Goal: Task Accomplishment & Management: Use online tool/utility

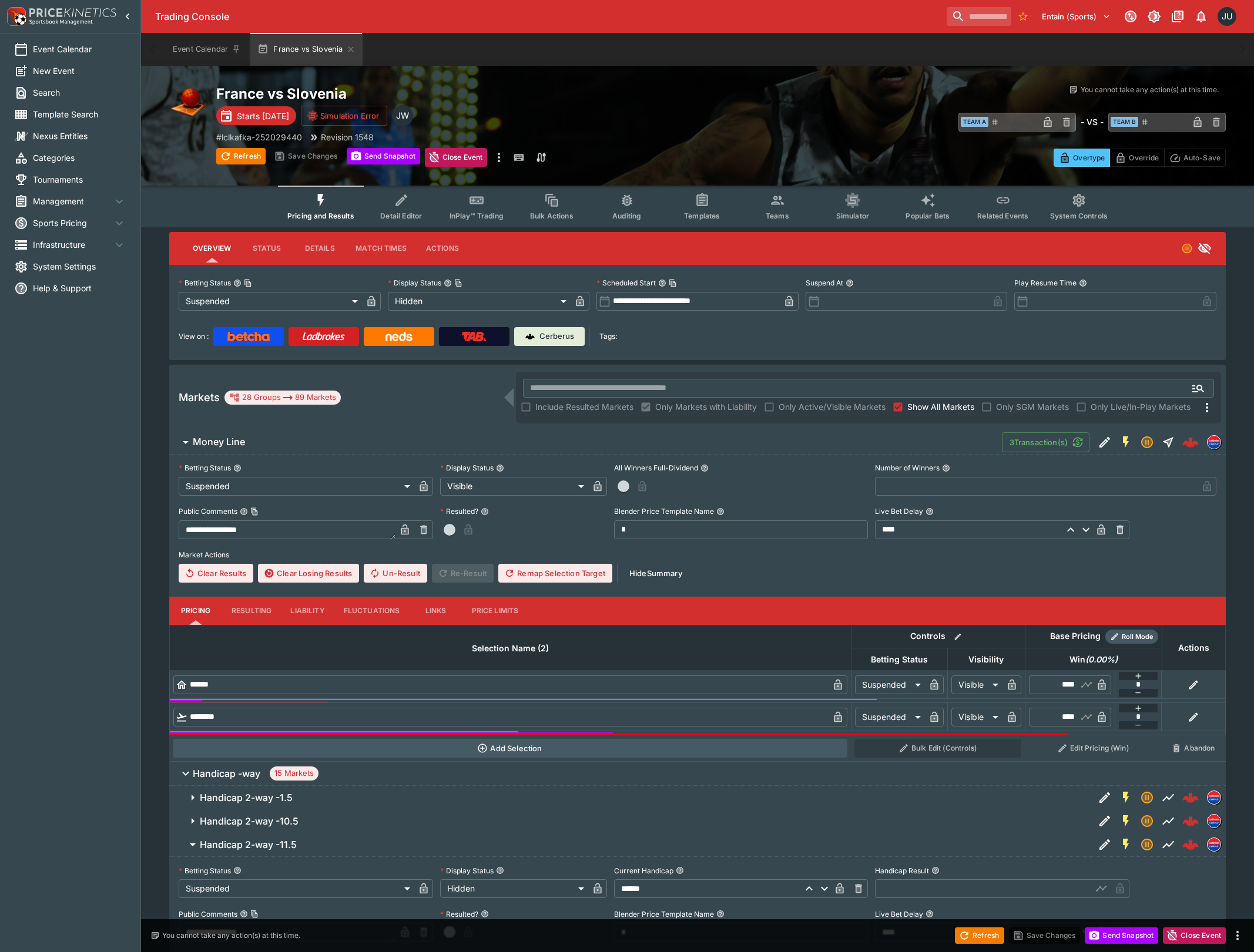
scroll to position [470, 0]
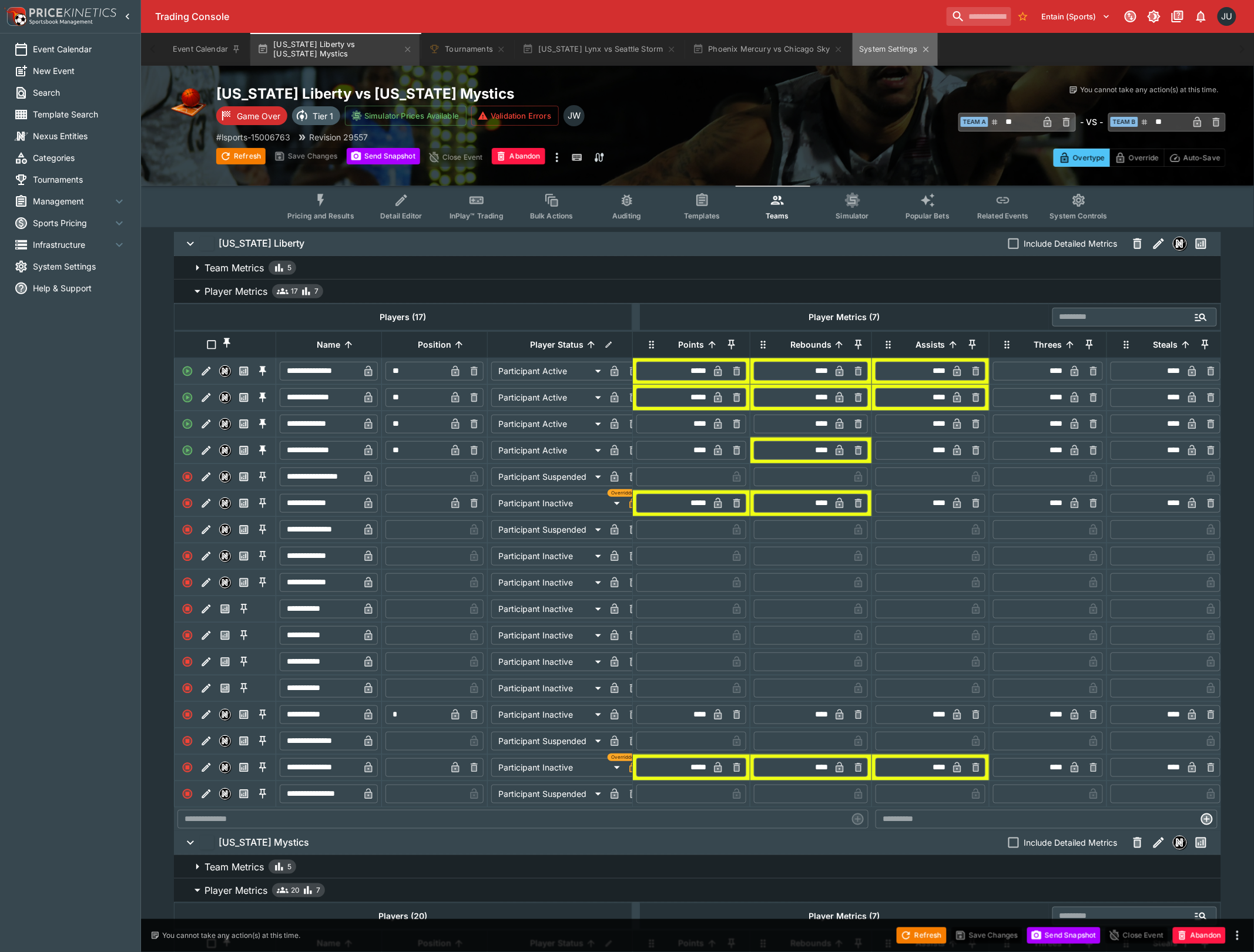
click at [901, 52] on button "System Settings" at bounding box center [895, 50] width 85 height 33
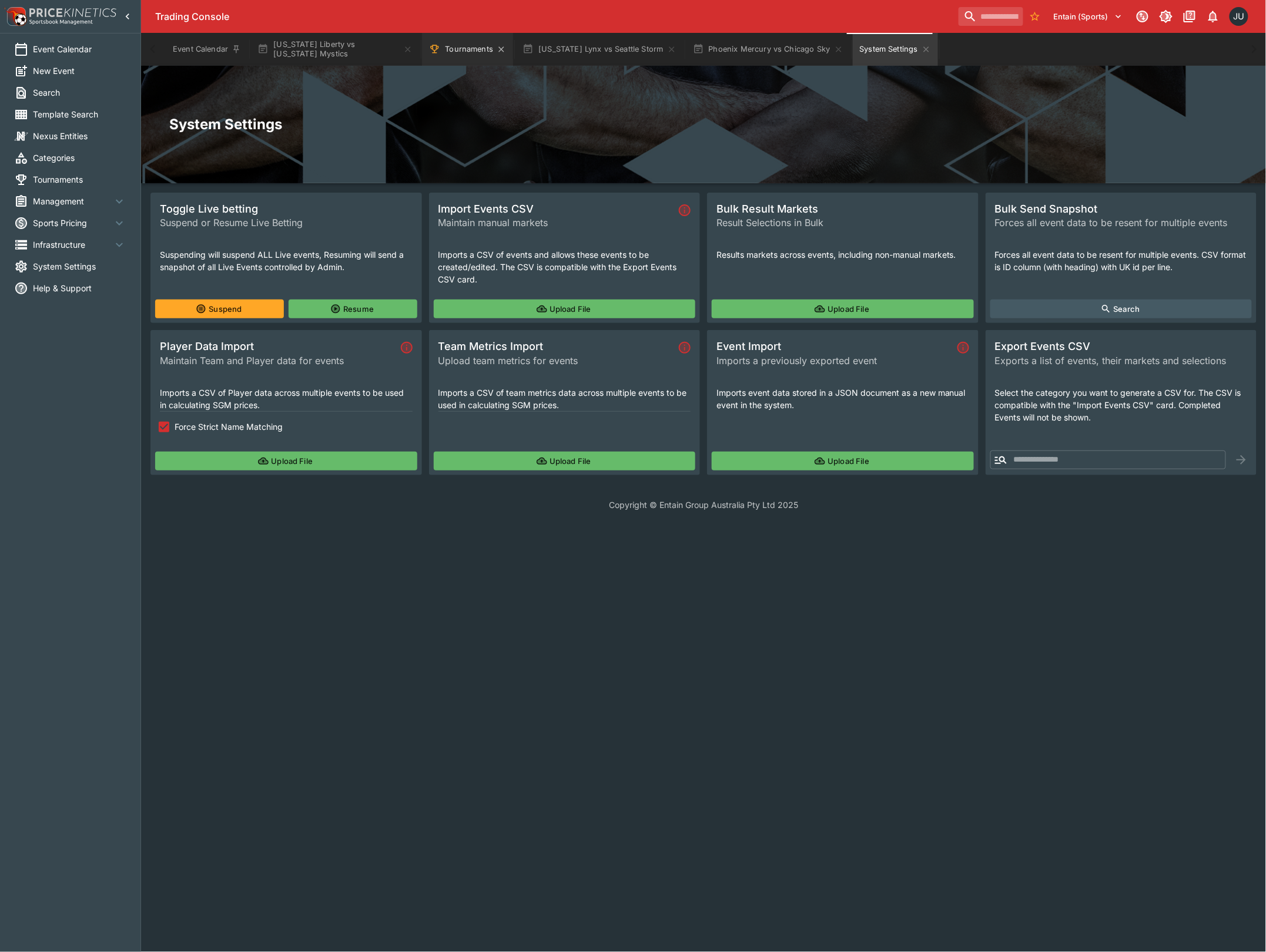
click at [471, 55] on button "Tournaments" at bounding box center [467, 50] width 91 height 33
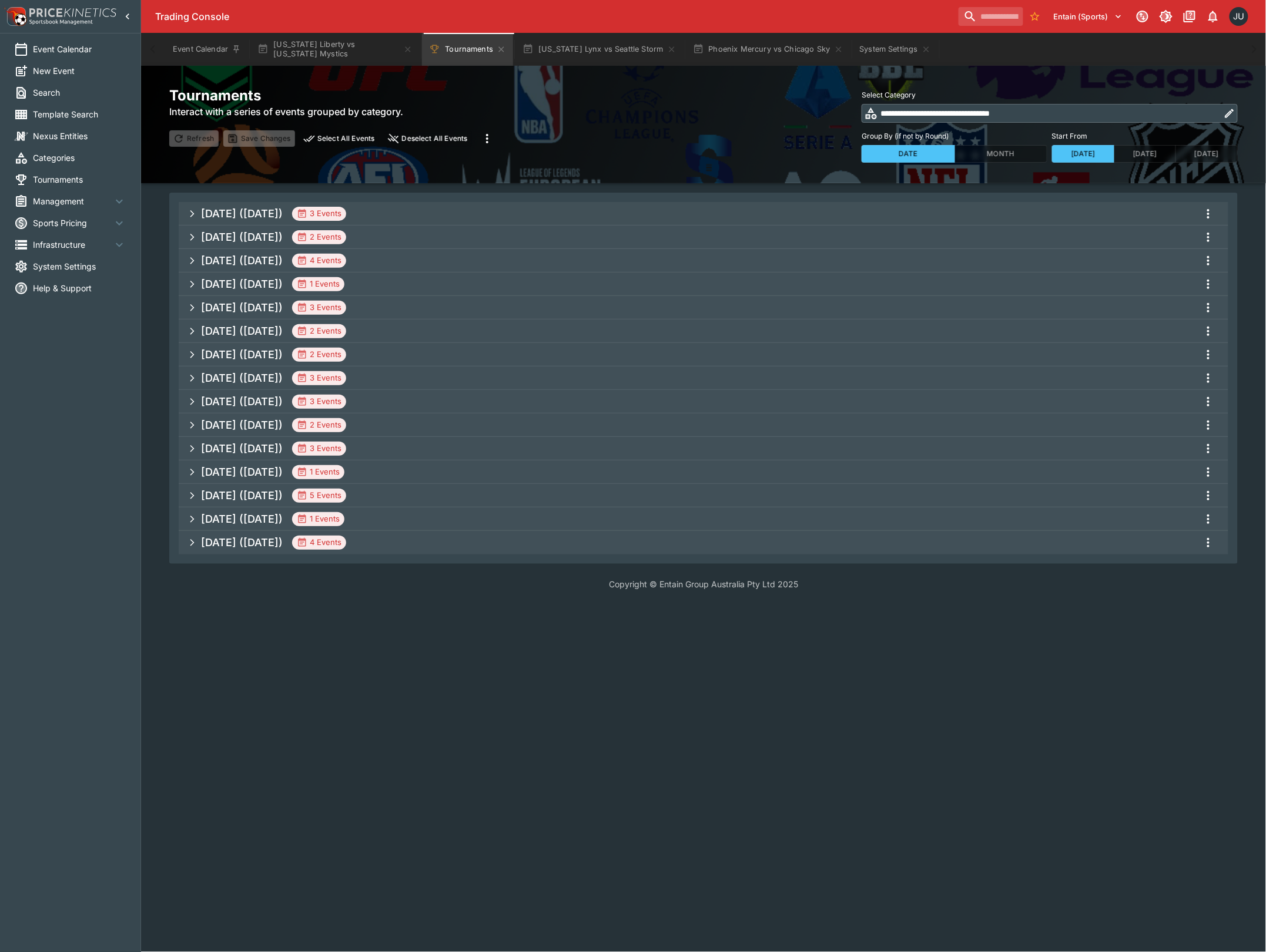
click at [269, 217] on h5 "Aug 2025 (2025-08-29)" at bounding box center [242, 214] width 81 height 13
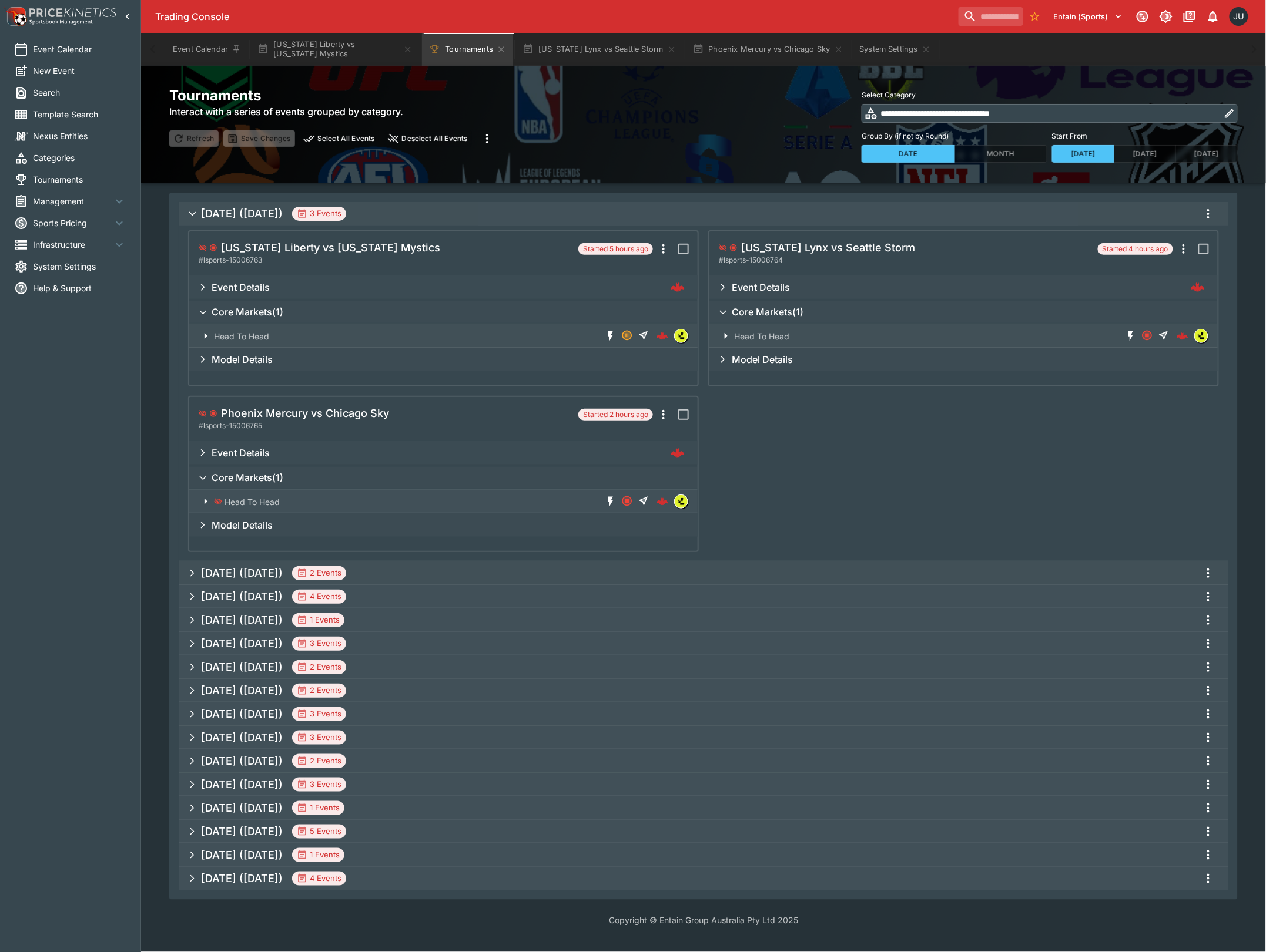
click at [255, 566] on h5 "Aug 2025 (2025-08-30)" at bounding box center [242, 573] width 81 height 13
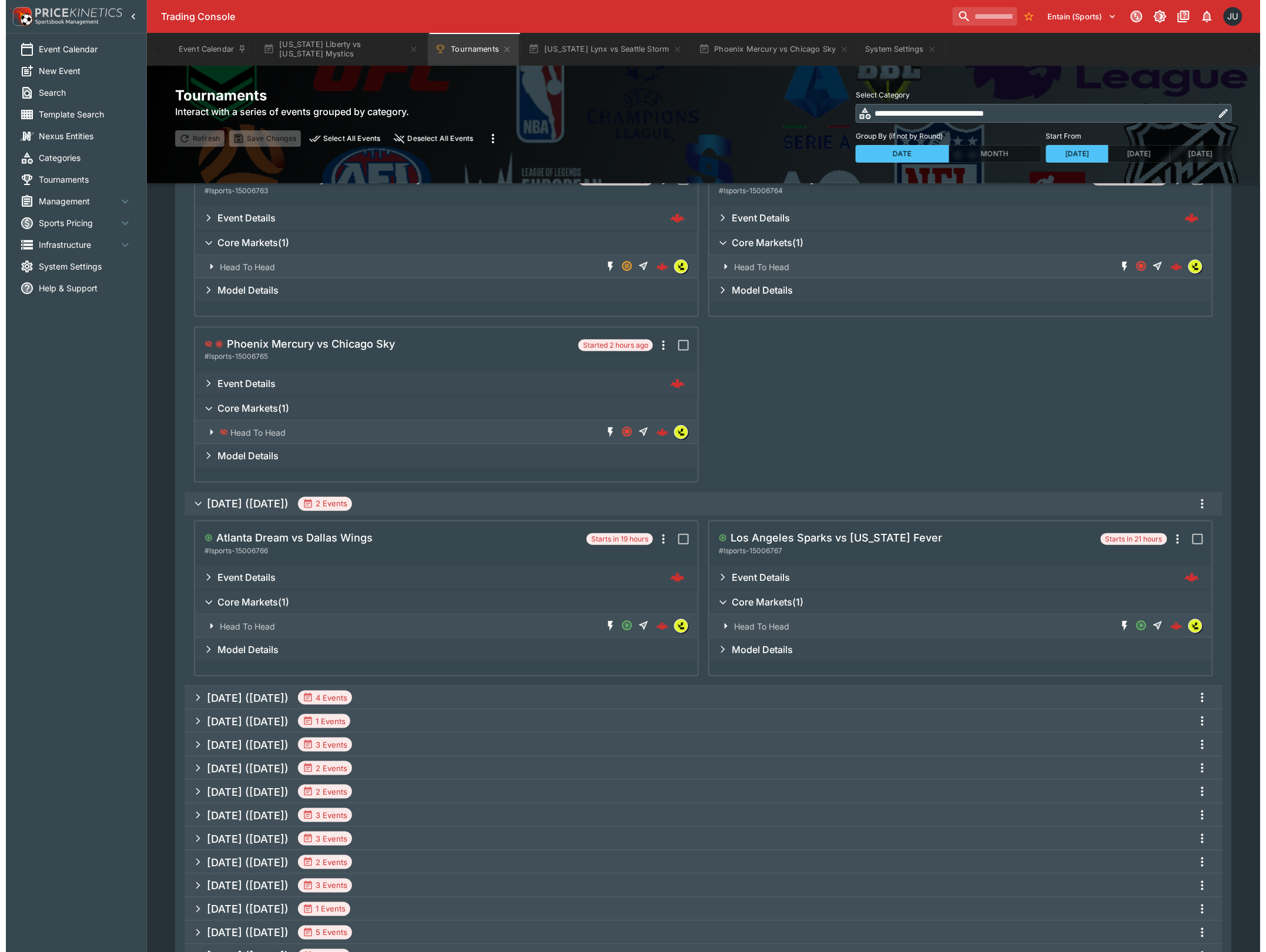
scroll to position [156, 0]
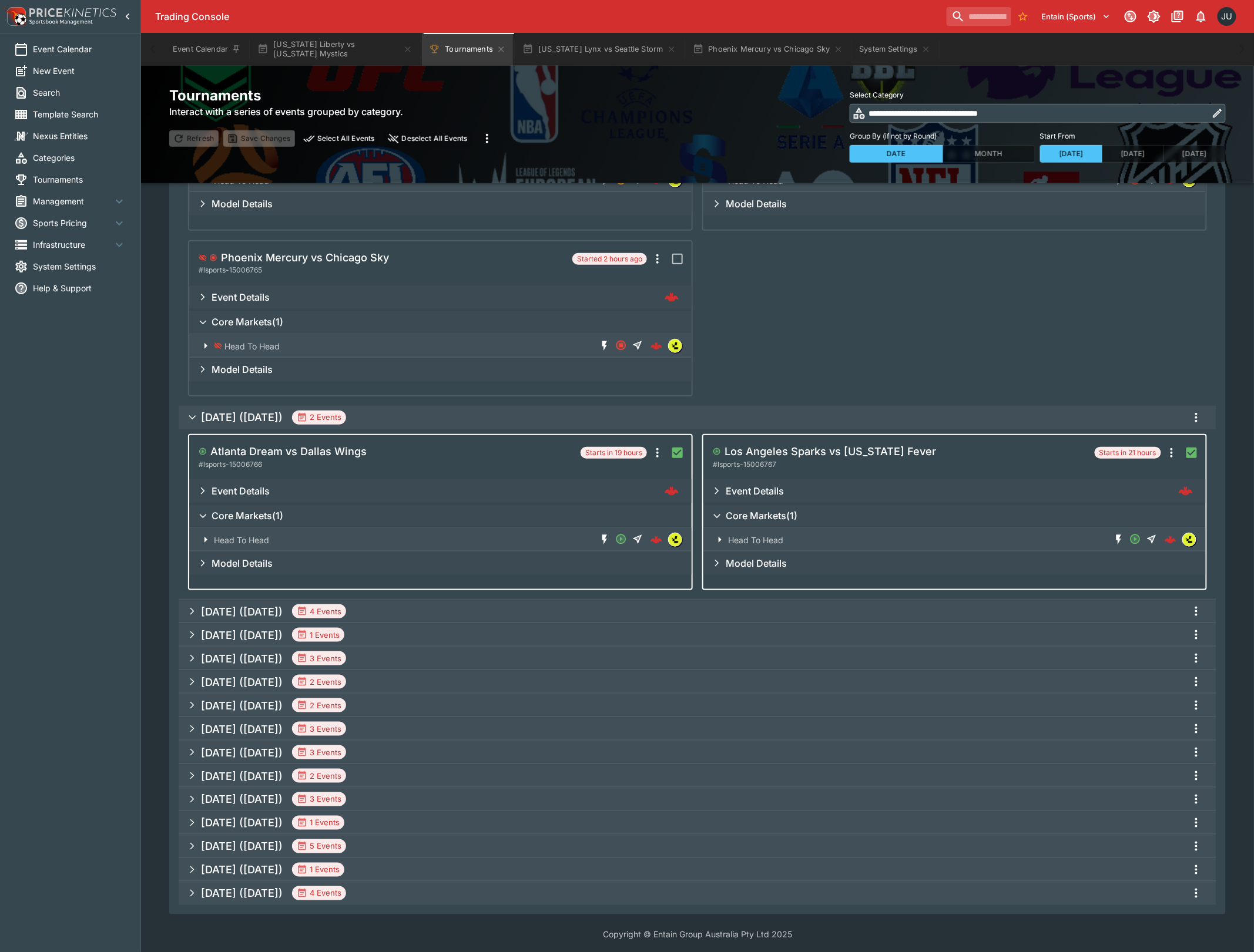
click at [1192, 419] on icon "more" at bounding box center [1196, 417] width 14 height 14
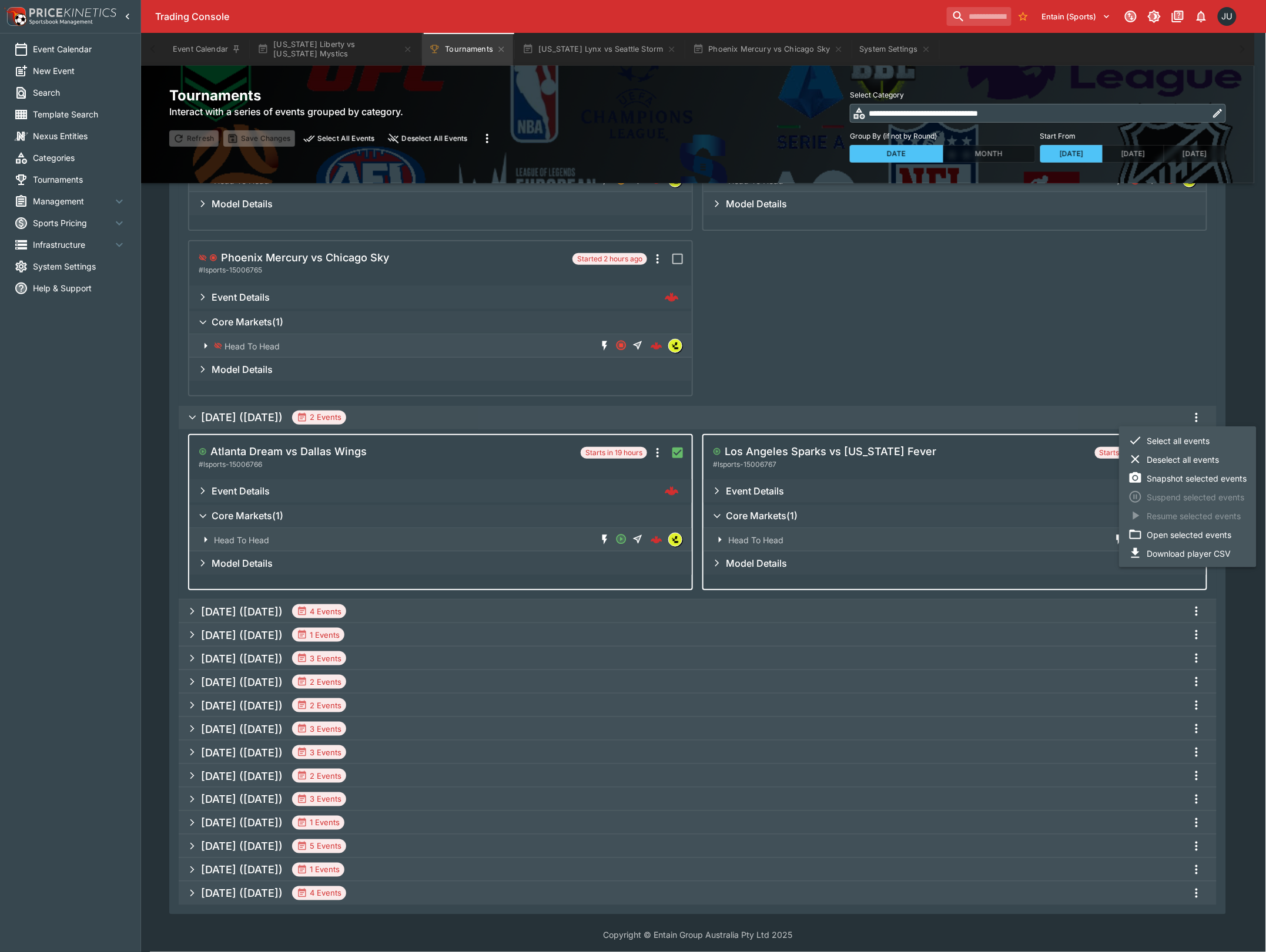
click at [1166, 530] on li "Open selected events" at bounding box center [1188, 534] width 138 height 18
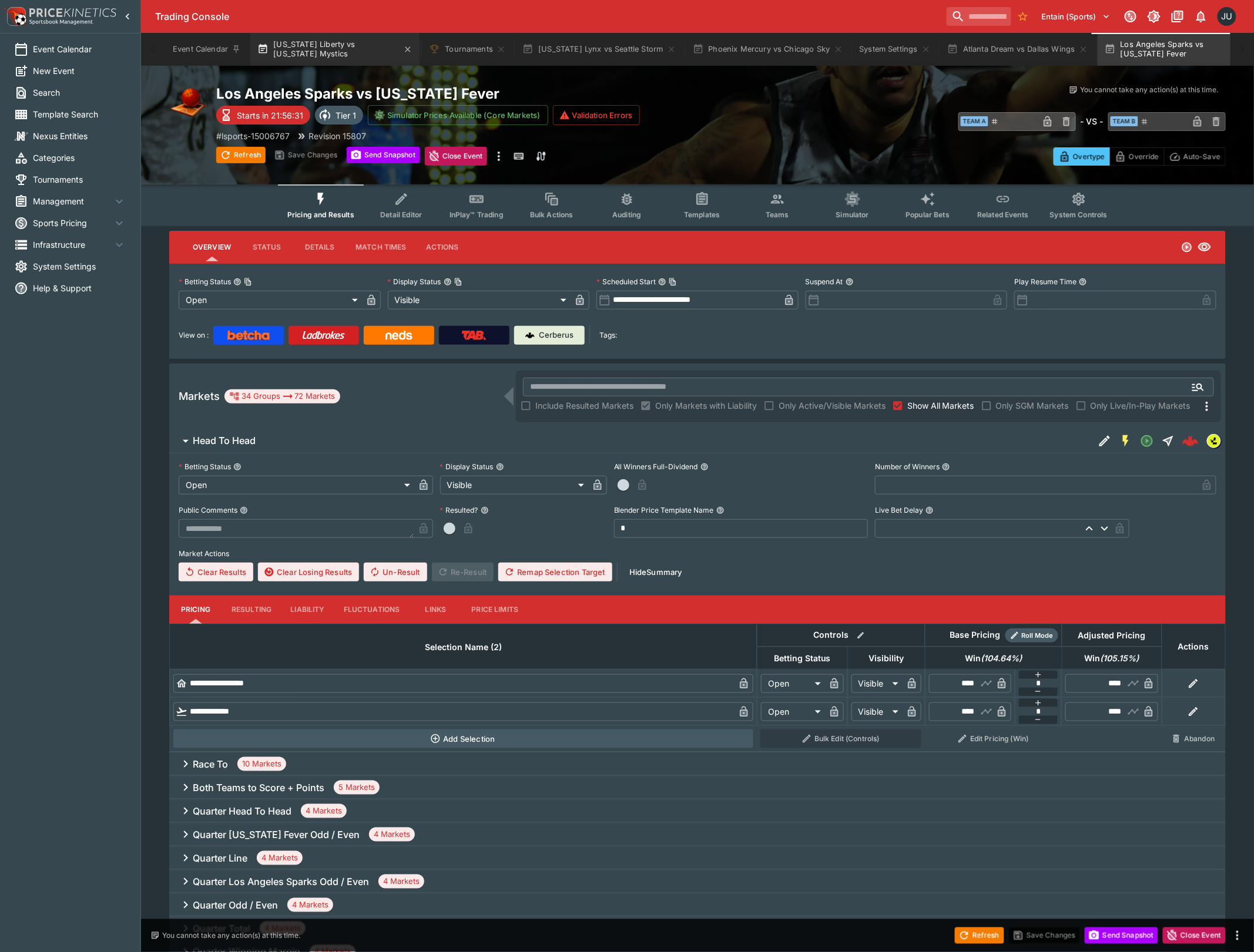
type input "****"
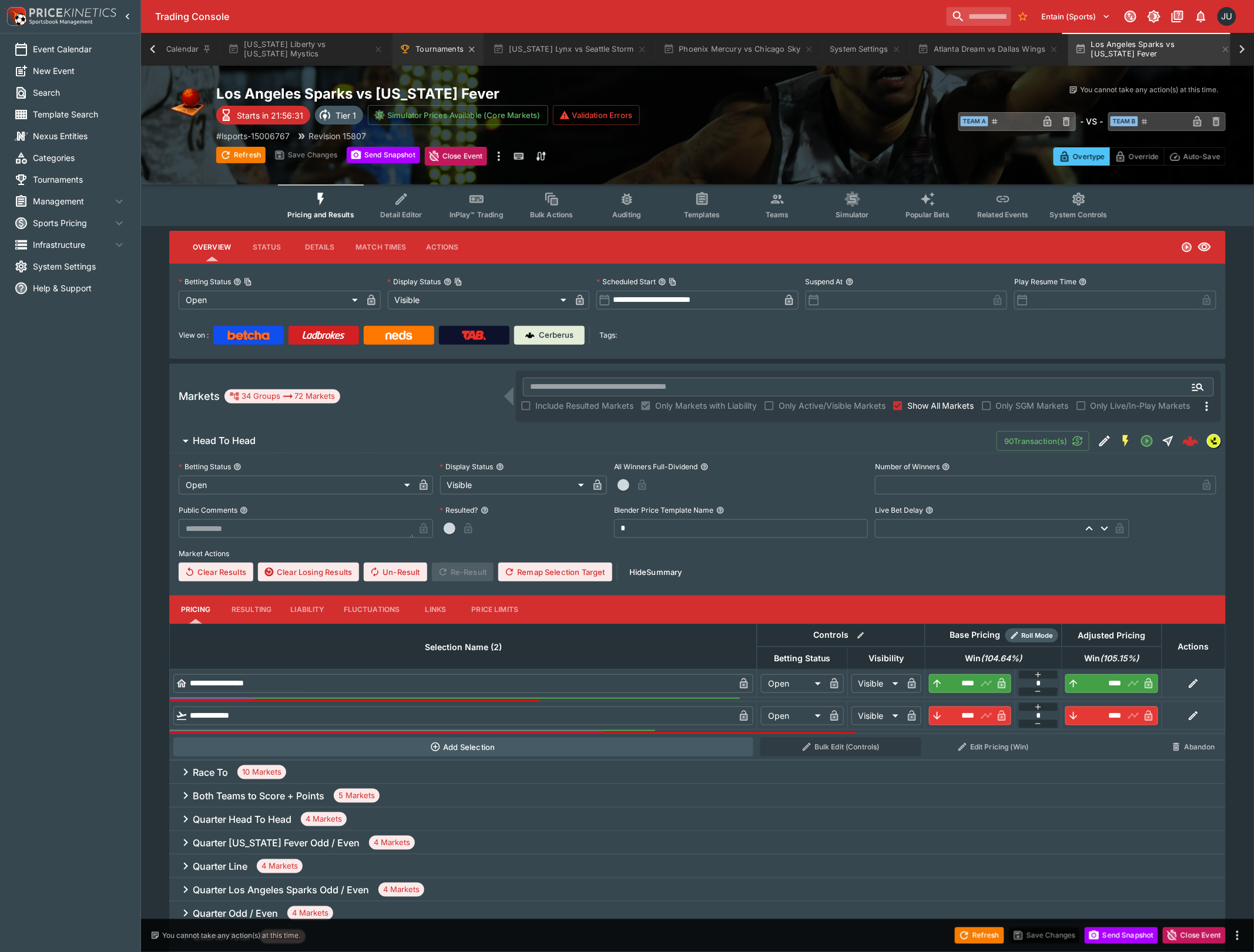
scroll to position [0, 32]
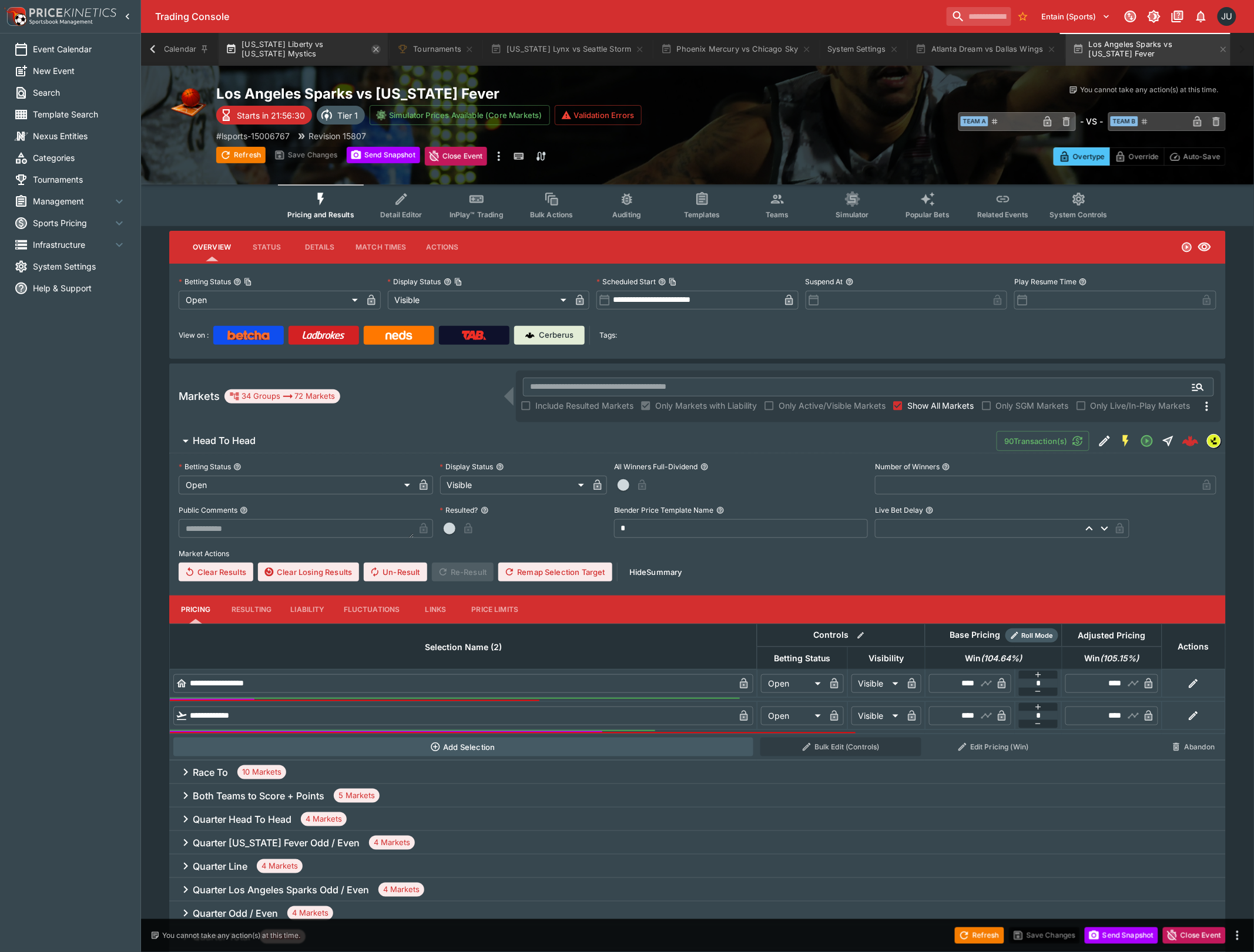
click at [379, 50] on icon "button" at bounding box center [376, 49] width 10 height 10
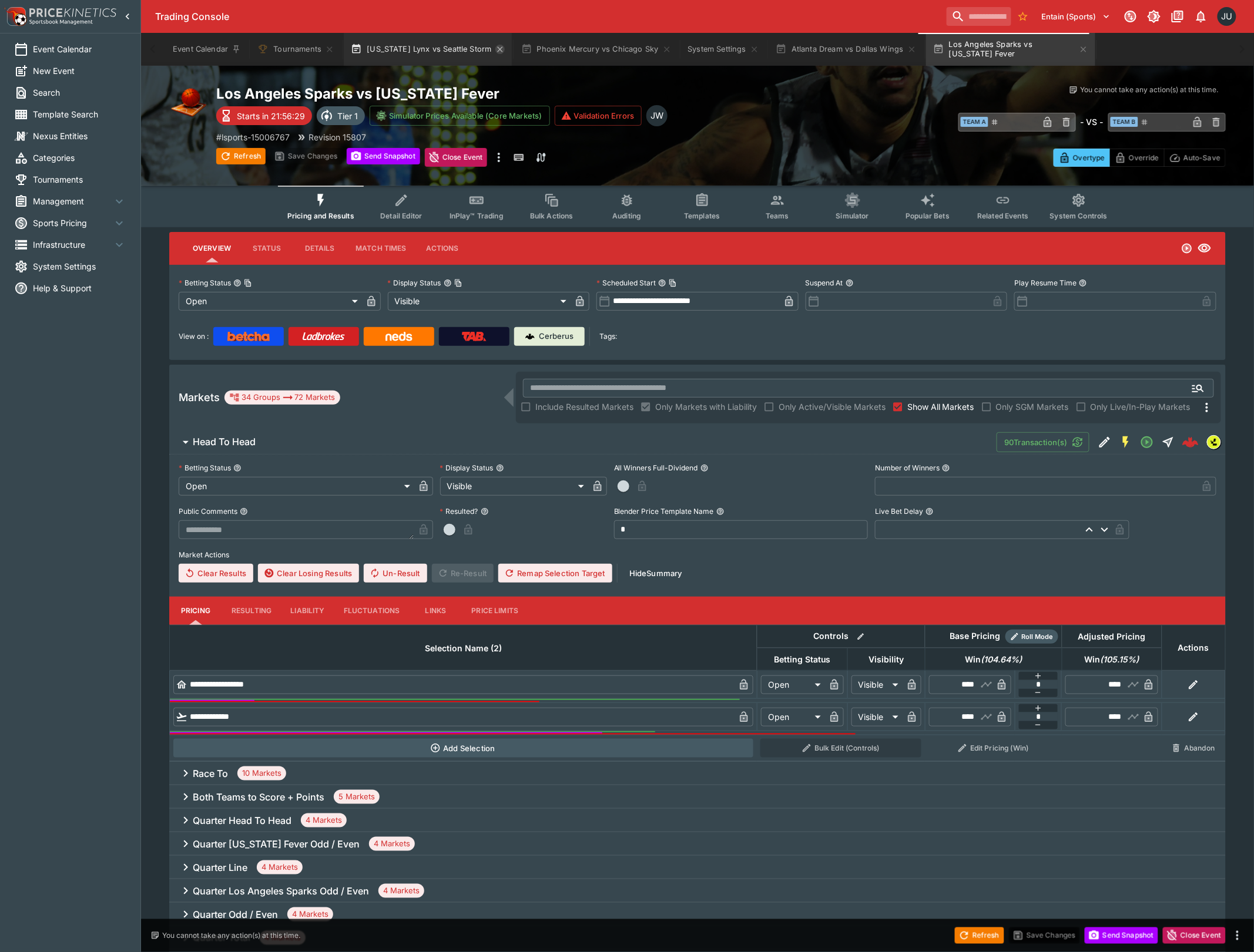
click at [495, 50] on icon "button" at bounding box center [500, 49] width 10 height 10
click at [492, 50] on icon "button" at bounding box center [496, 49] width 10 height 10
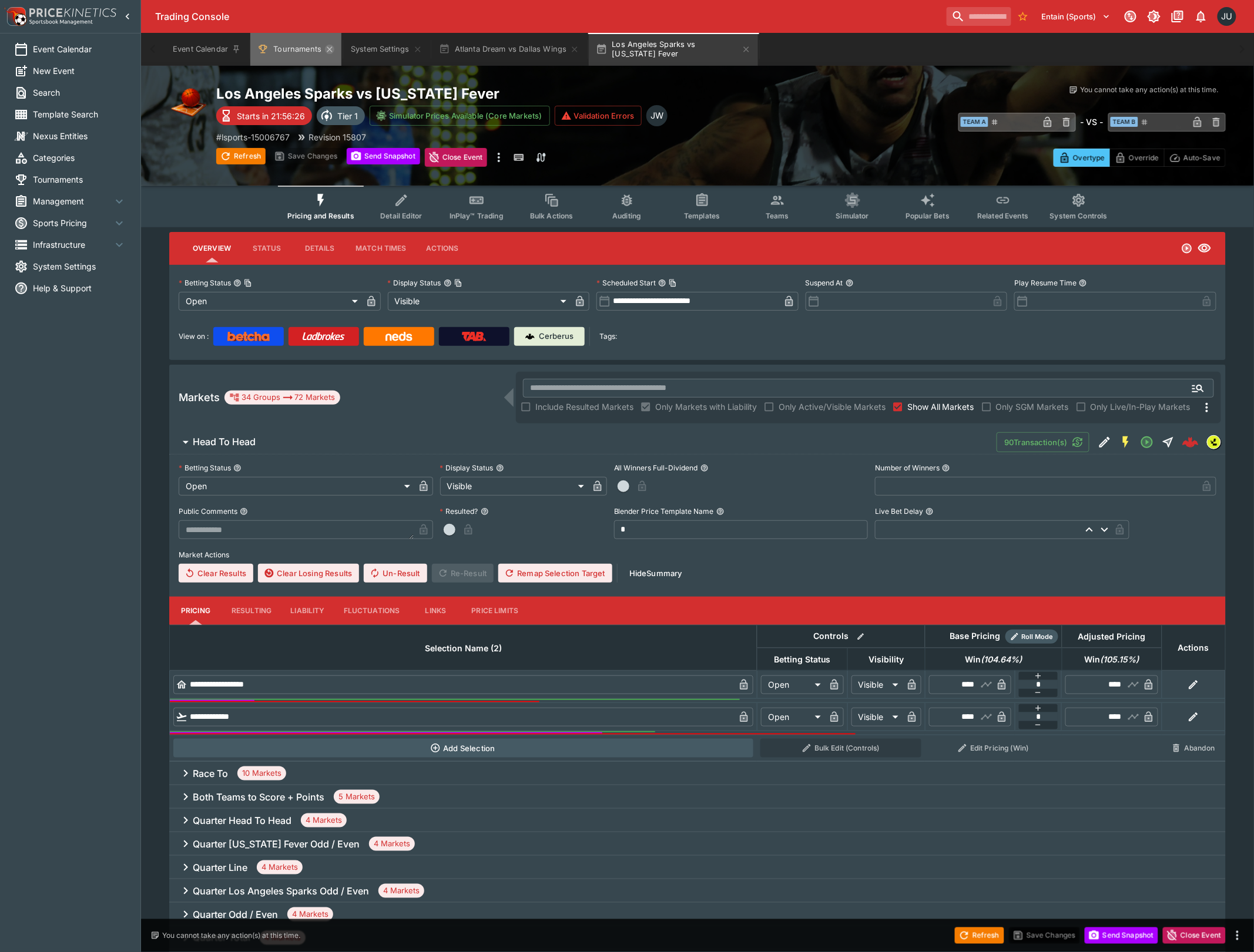
click at [330, 50] on icon "Tournaments" at bounding box center [329, 49] width 10 height 10
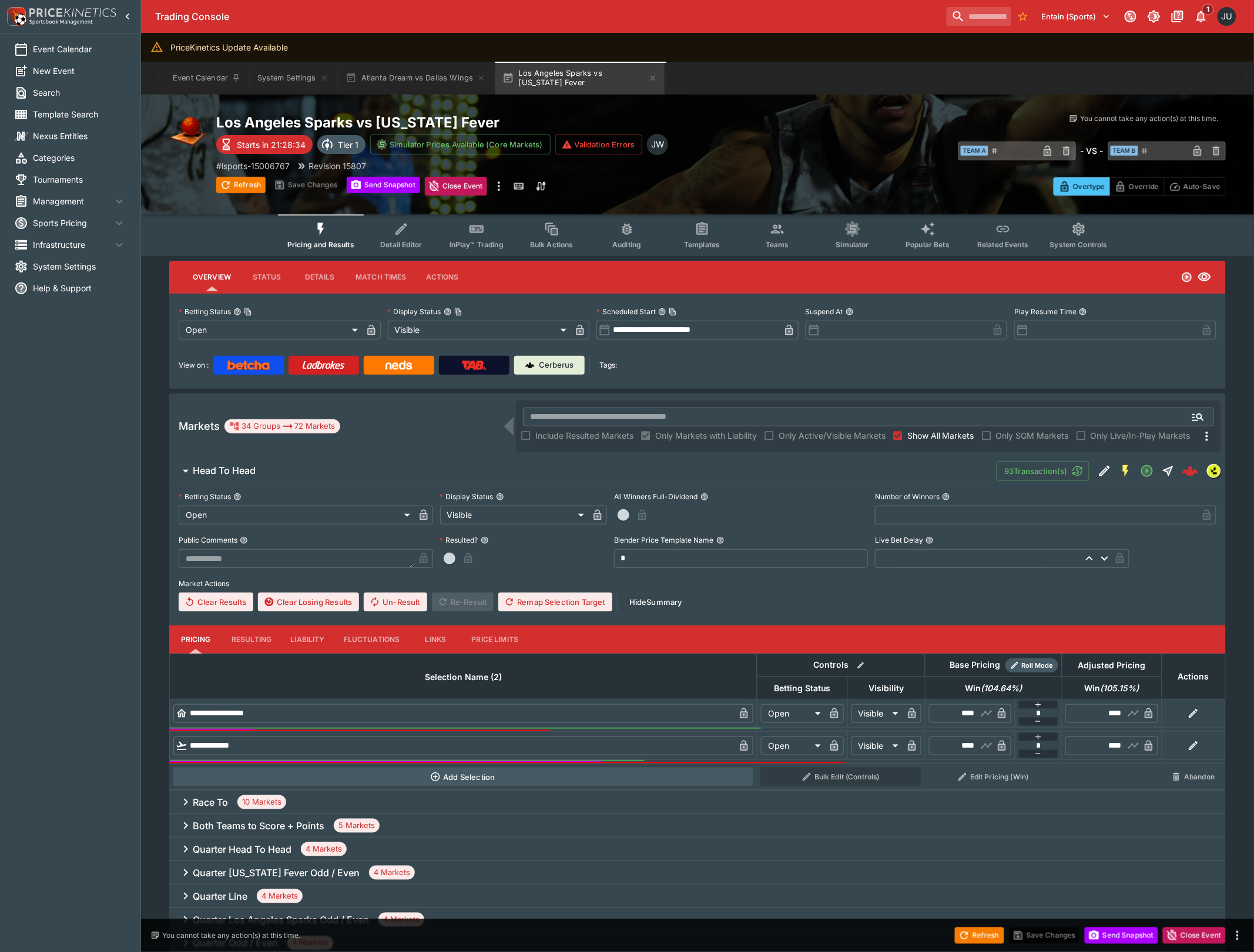
type input "****"
